Goal: Register for event/course

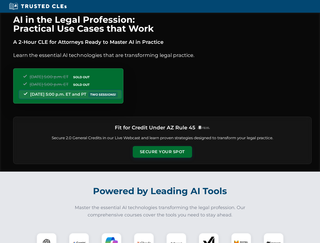
click at [162, 152] on button "Secure Your Spot" at bounding box center [162, 152] width 59 height 12
click at [47, 238] on img at bounding box center [46, 243] width 15 height 15
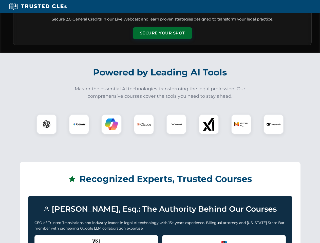
click at [79, 238] on div "Recognized by the WSJ [PERSON_NAME] was featured for his expertise in AI legal …" at bounding box center [96, 245] width 124 height 20
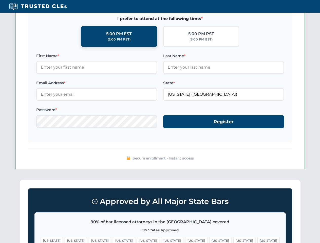
click at [185, 238] on span "[US_STATE]" at bounding box center [196, 240] width 22 height 7
click at [233, 238] on span "[US_STATE]" at bounding box center [244, 240] width 22 height 7
